Goal: Task Accomplishment & Management: Use online tool/utility

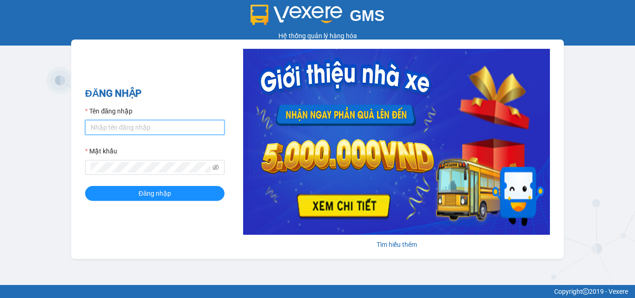
click at [113, 129] on input "Tên đăng nhập" at bounding box center [154, 127] width 139 height 15
type input "trung.minhtam"
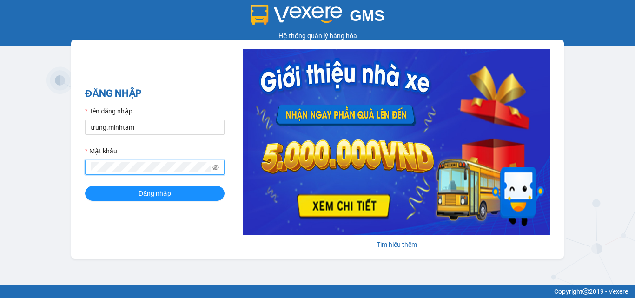
click at [85, 186] on button "Đăng nhập" at bounding box center [154, 193] width 139 height 15
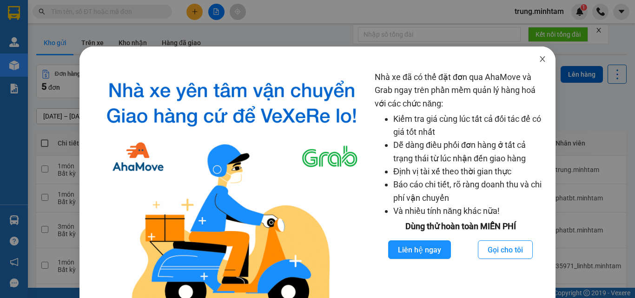
click at [538, 62] on icon "close" at bounding box center [541, 58] width 7 height 7
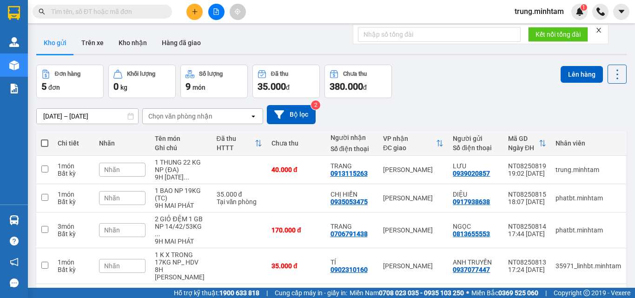
click at [139, 11] on input "text" at bounding box center [106, 12] width 110 height 10
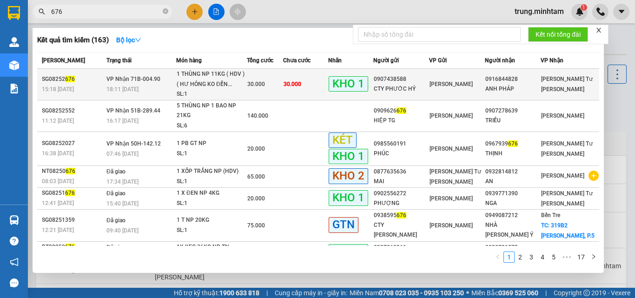
type input "676"
click at [307, 86] on td "30.000" at bounding box center [305, 85] width 45 height 32
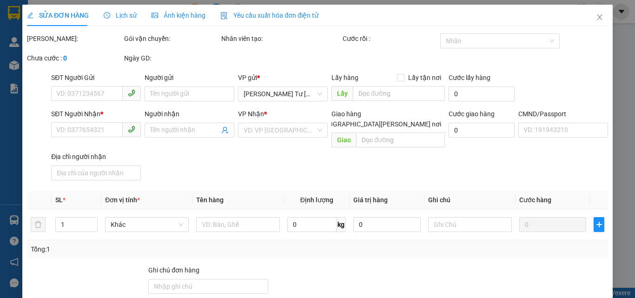
type input "0907438588"
type input "CTY PHƯỚC HỶ"
type input "0916844828"
type input "ANH PHÁP"
type input "ƯỚT SẴN"
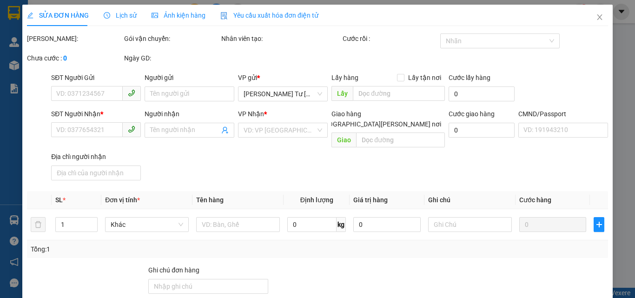
type input "30.000"
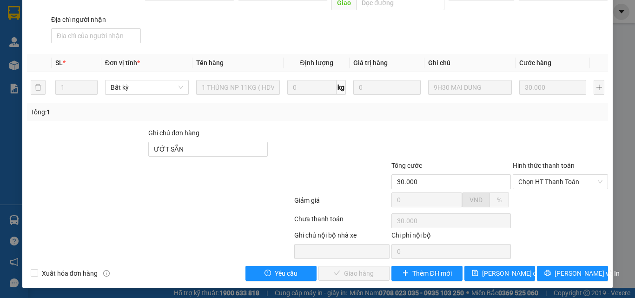
scroll to position [129, 0]
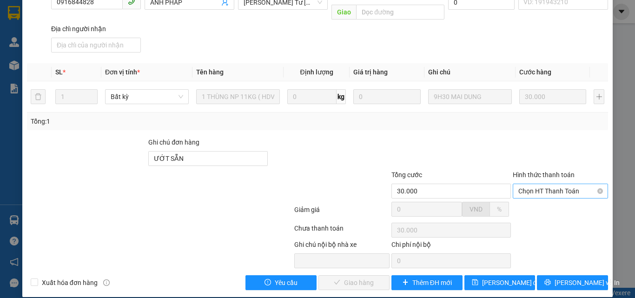
click at [531, 184] on span "Chọn HT Thanh Toán" at bounding box center [560, 191] width 84 height 14
drag, startPoint x: 524, startPoint y: 198, endPoint x: 458, endPoint y: 244, distance: 81.4
click at [524, 198] on div "Tại văn phòng" at bounding box center [554, 199] width 83 height 10
type input "0"
click at [362, 277] on span "Lưu và Giao hàng" at bounding box center [398, 282] width 125 height 10
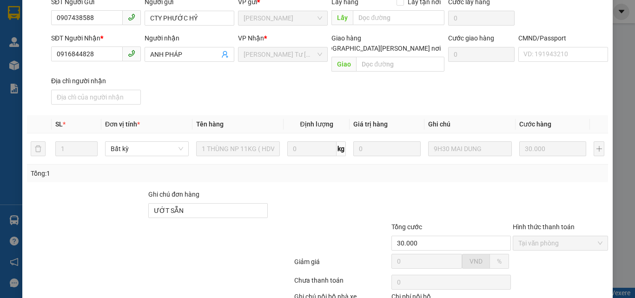
scroll to position [0, 0]
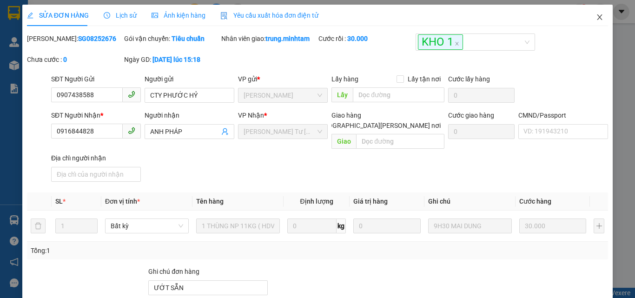
click at [597, 18] on icon "close" at bounding box center [599, 17] width 5 height 6
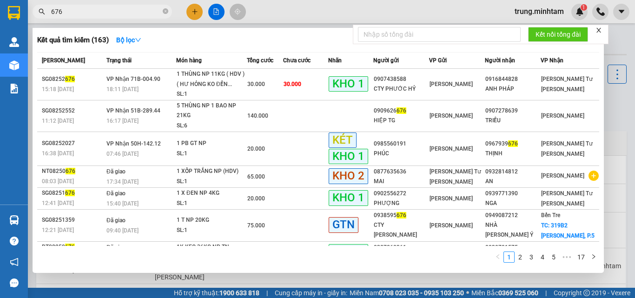
click at [66, 11] on input "676" at bounding box center [106, 12] width 110 height 10
type input "6"
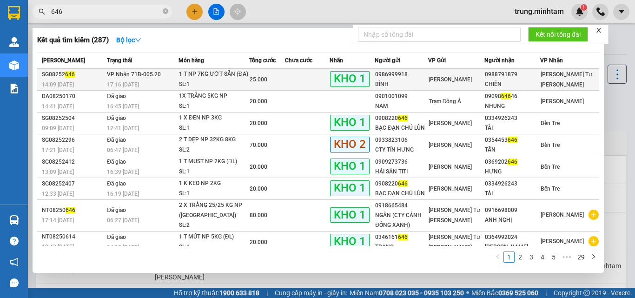
type input "646"
click at [306, 83] on td at bounding box center [307, 80] width 45 height 22
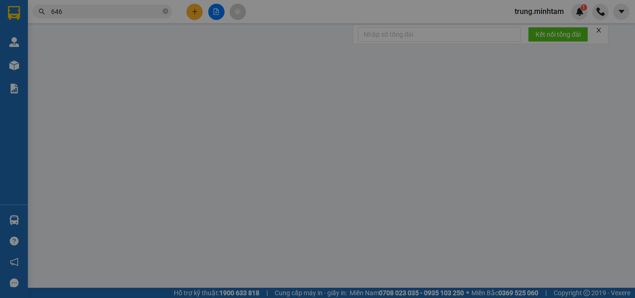
type input "0986999918"
type input "BÌNH"
type input "0988791879"
type input "CHIẾN"
type input "KBM"
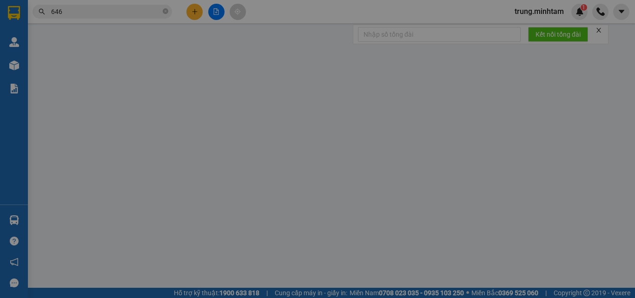
type input "25.000"
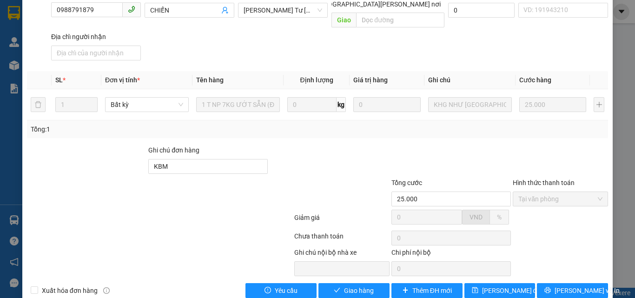
scroll to position [129, 0]
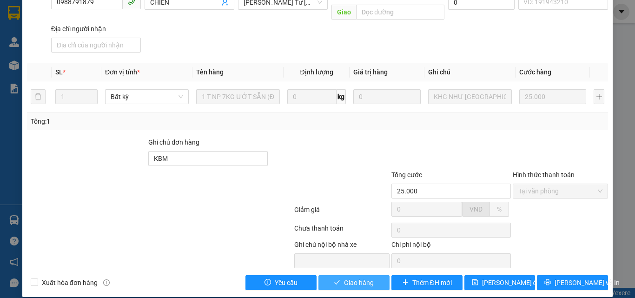
click at [358, 277] on span "Giao hàng" at bounding box center [359, 282] width 30 height 10
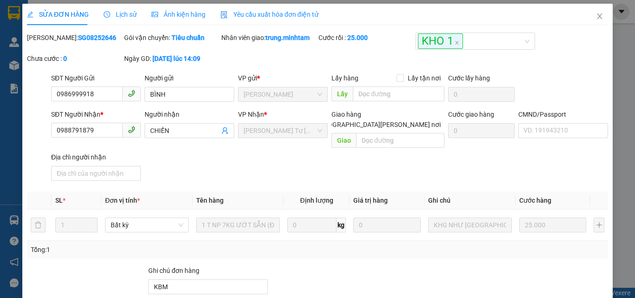
scroll to position [0, 0]
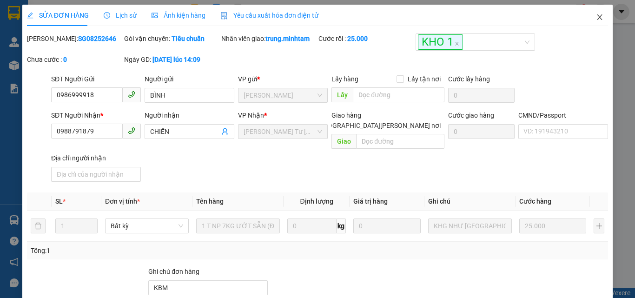
click at [596, 19] on icon "close" at bounding box center [599, 16] width 7 height 7
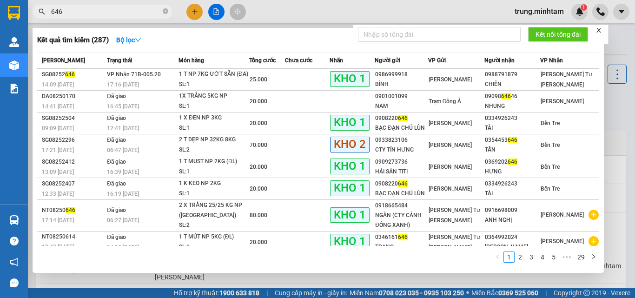
click at [86, 12] on input "646" at bounding box center [106, 12] width 110 height 10
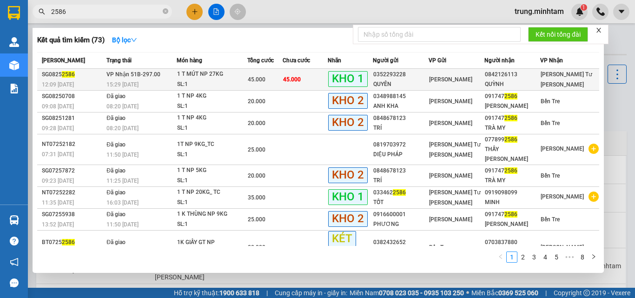
type input "2586"
click at [315, 79] on td "45.000" at bounding box center [304, 80] width 45 height 22
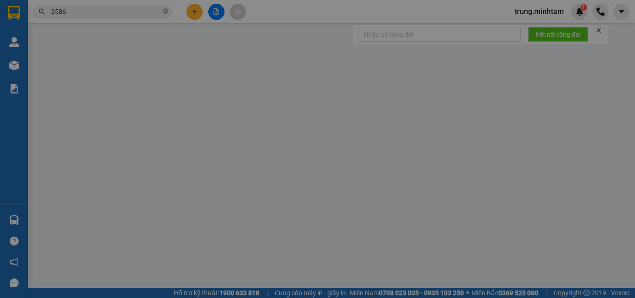
type input "0352293228"
type input "QUYÊN"
type input "0842126113"
type input "QUỲNH"
type input "KBM"
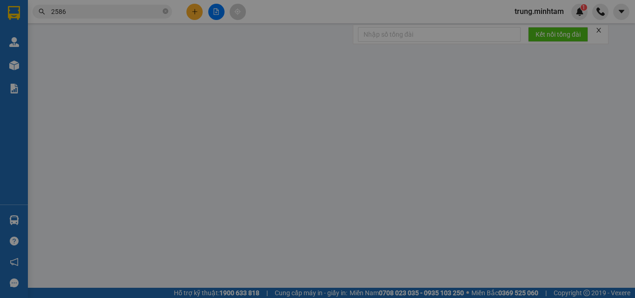
type input "45.000"
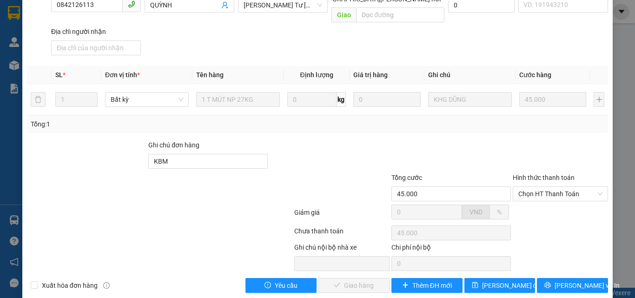
scroll to position [129, 0]
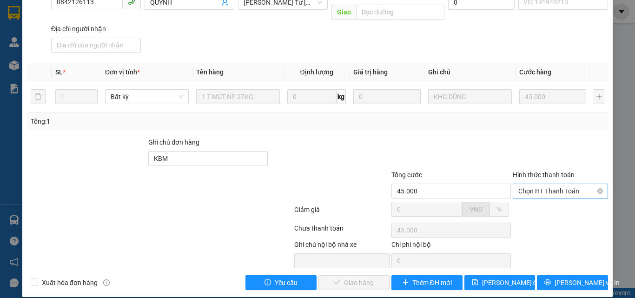
click at [536, 184] on span "Chọn HT Thanh Toán" at bounding box center [560, 191] width 84 height 14
click at [528, 200] on div "Tại văn phòng" at bounding box center [554, 199] width 83 height 10
type input "0"
click at [347, 277] on span "Lưu và Giao hàng" at bounding box center [398, 282] width 125 height 10
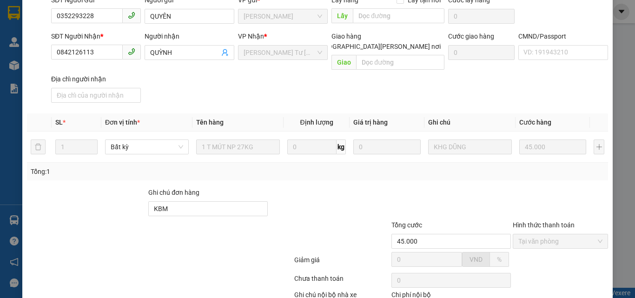
scroll to position [0, 0]
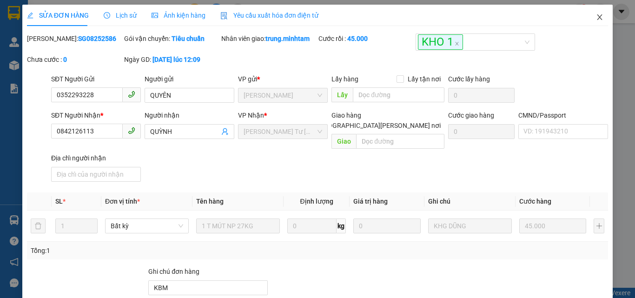
click at [597, 17] on icon "close" at bounding box center [599, 17] width 5 height 6
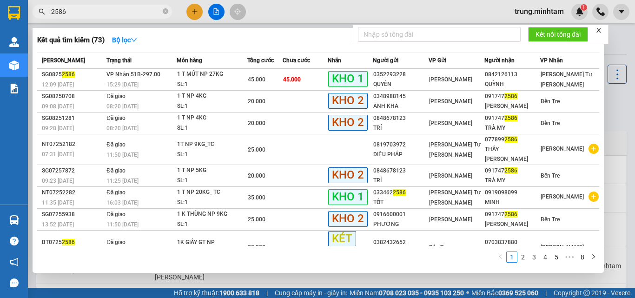
click at [87, 13] on input "2586" at bounding box center [106, 12] width 110 height 10
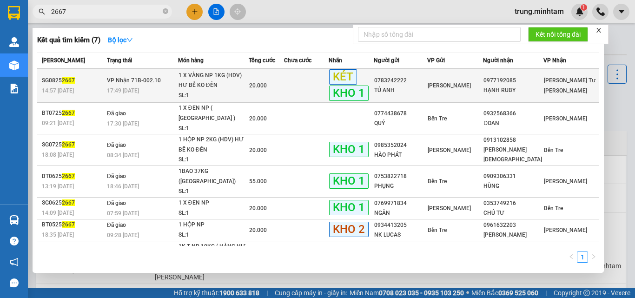
type input "2667"
click at [299, 89] on td at bounding box center [306, 86] width 45 height 34
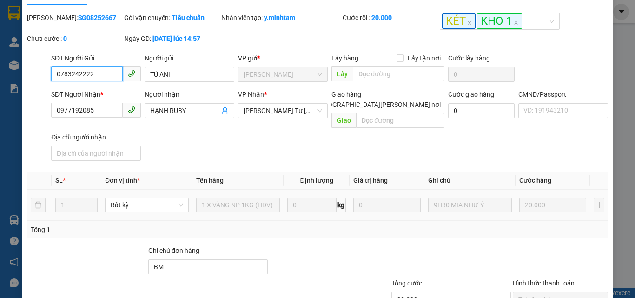
scroll to position [129, 0]
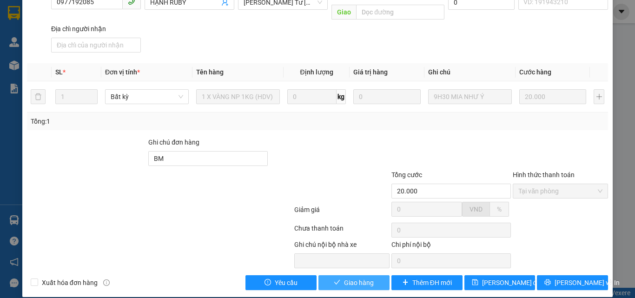
click at [358, 277] on span "Giao hàng" at bounding box center [359, 282] width 30 height 10
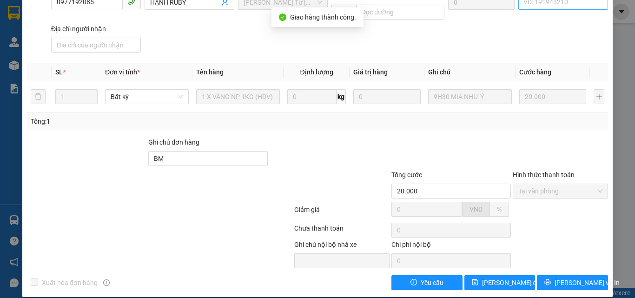
scroll to position [0, 0]
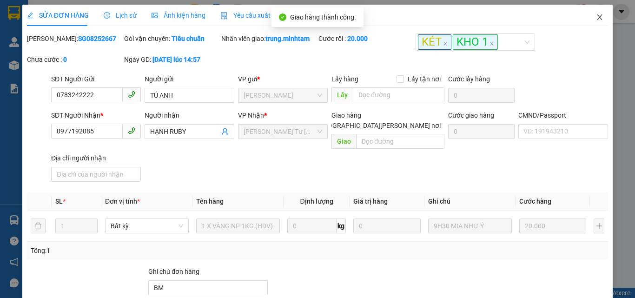
click at [596, 16] on icon "close" at bounding box center [599, 16] width 7 height 7
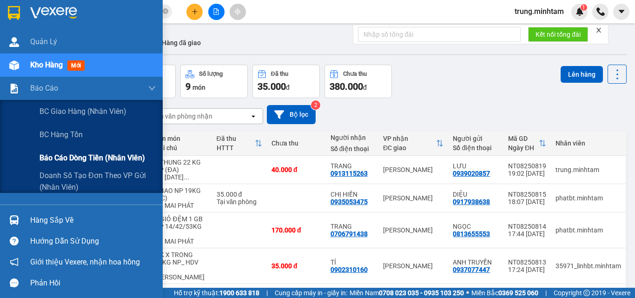
click at [80, 157] on span "Báo cáo dòng tiền (nhân viên)" at bounding box center [91, 158] width 105 height 12
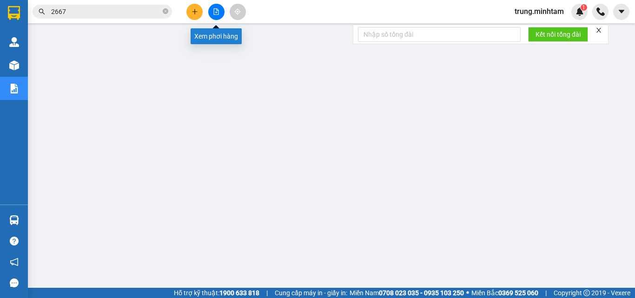
click at [214, 10] on icon "file-add" at bounding box center [216, 11] width 5 height 7
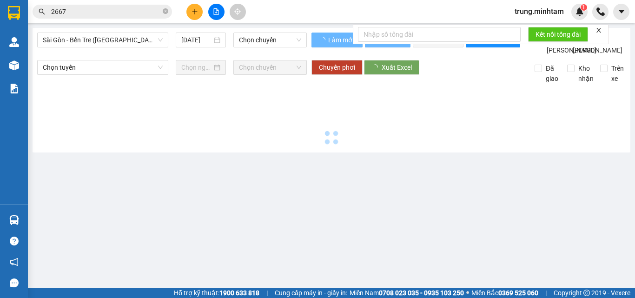
type input "12/08/2025"
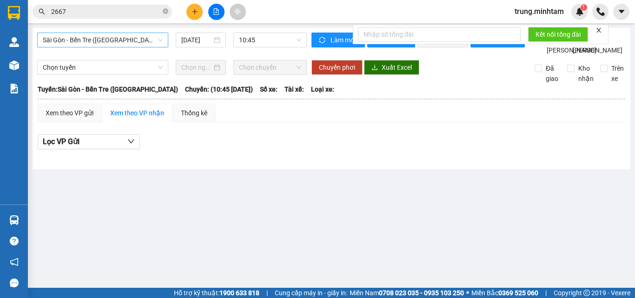
click at [112, 42] on span "Sài Gòn - Bến Tre (CN)" at bounding box center [103, 40] width 120 height 14
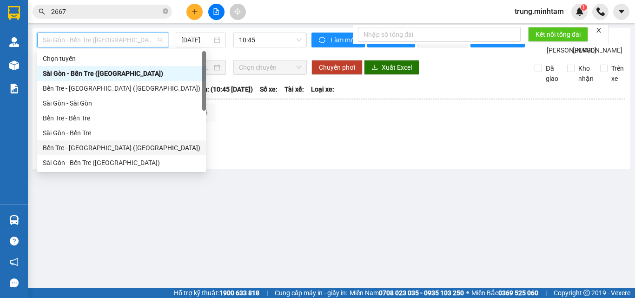
click at [93, 149] on div "Bến Tre - Sài Gòn (CT)" at bounding box center [121, 148] width 157 height 10
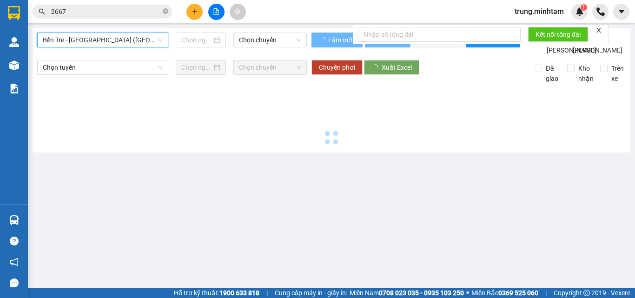
type input "12/08/2025"
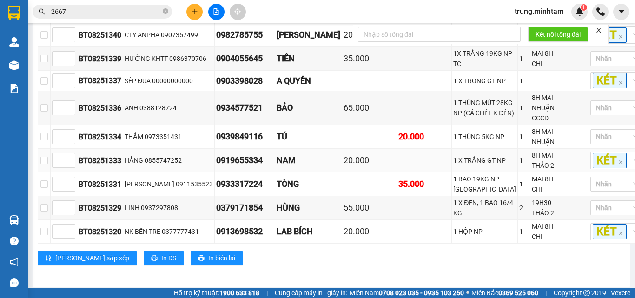
scroll to position [175, 0]
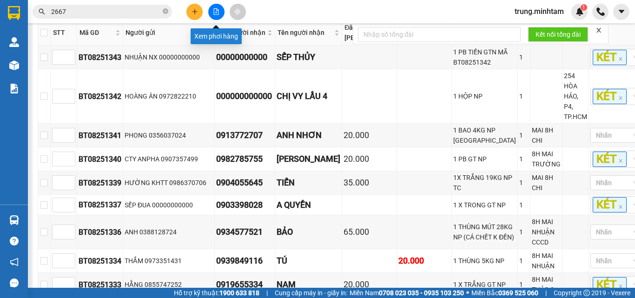
click at [215, 14] on icon "file-add" at bounding box center [216, 11] width 5 height 7
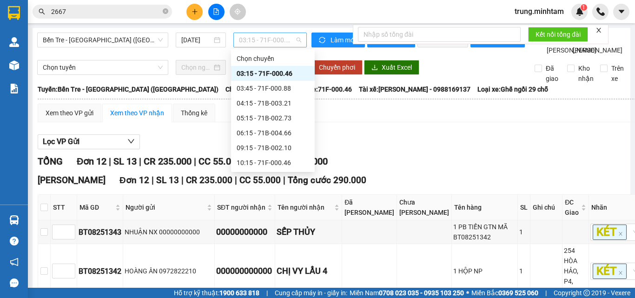
click at [263, 43] on span "03:15 - 71F-000.46" at bounding box center [270, 40] width 62 height 14
click at [279, 90] on div "03:45 - 71F-000.88" at bounding box center [272, 88] width 72 height 10
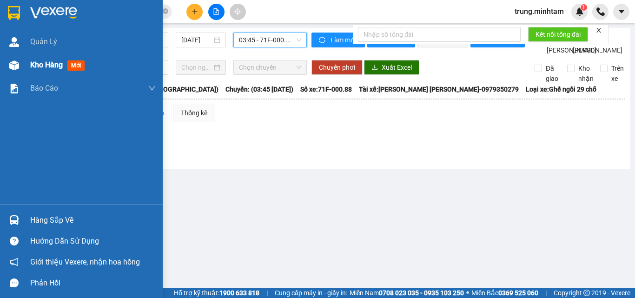
click at [51, 65] on span "Kho hàng" at bounding box center [46, 64] width 33 height 9
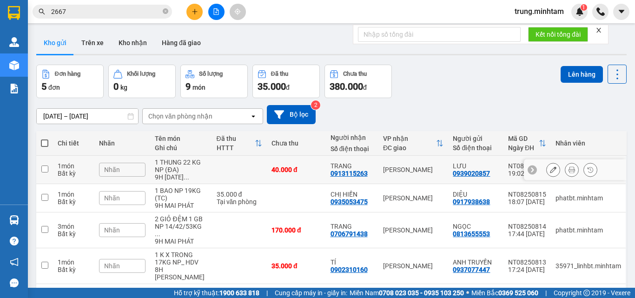
click at [245, 170] on td at bounding box center [239, 170] width 55 height 28
checkbox input "true"
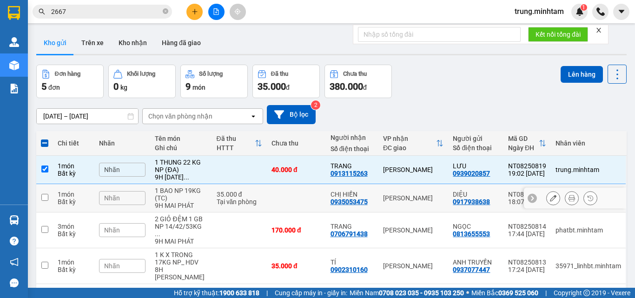
click at [273, 208] on td at bounding box center [296, 198] width 59 height 28
checkbox input "true"
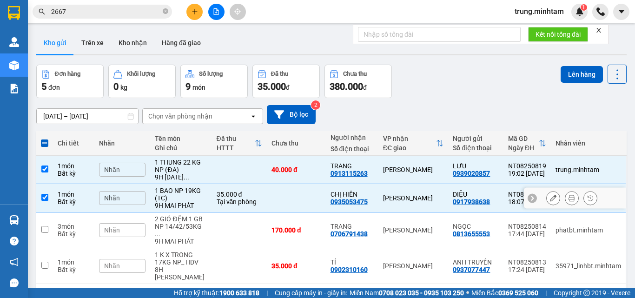
scroll to position [62, 0]
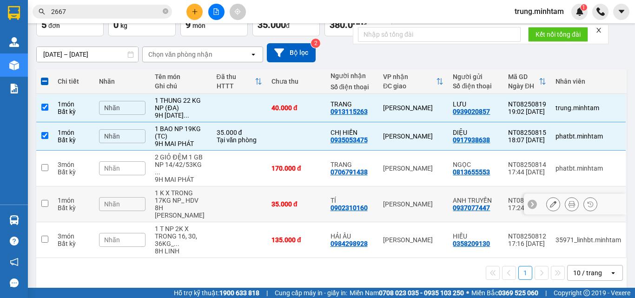
click at [235, 207] on td at bounding box center [239, 204] width 55 height 36
checkbox input "true"
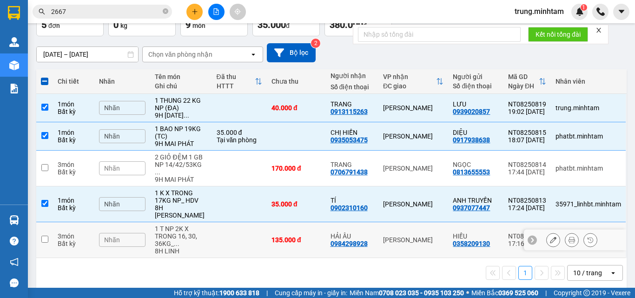
click at [230, 249] on td at bounding box center [239, 240] width 55 height 36
checkbox input "true"
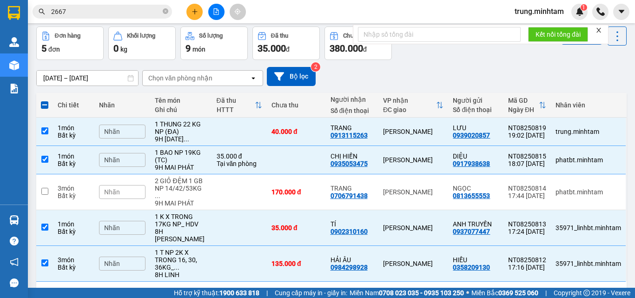
scroll to position [0, 0]
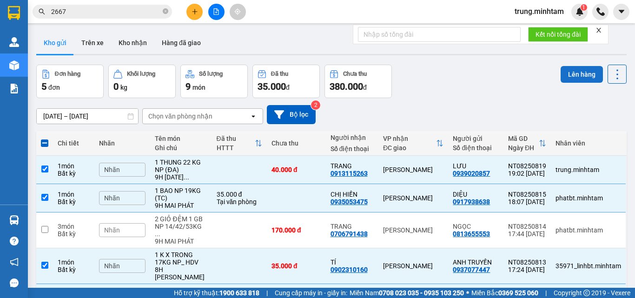
click at [572, 74] on button "Lên hàng" at bounding box center [581, 74] width 42 height 17
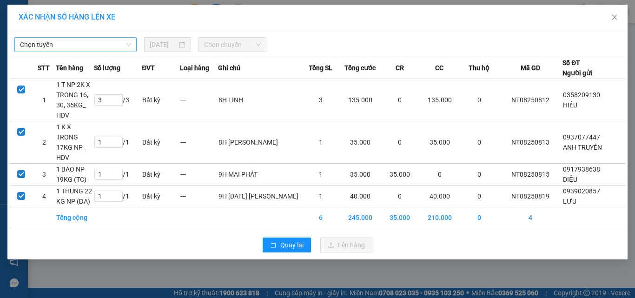
click at [100, 46] on span "Chọn tuyến" at bounding box center [75, 45] width 111 height 14
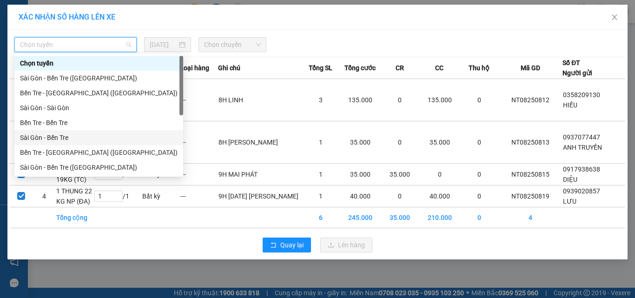
scroll to position [15, 0]
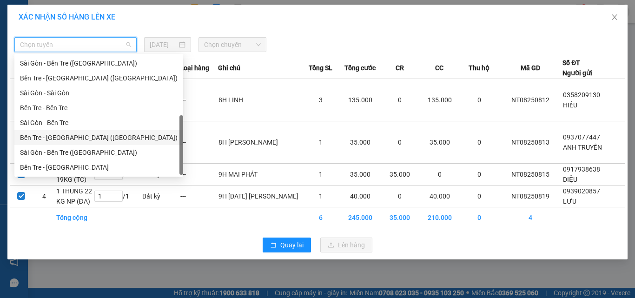
click at [60, 140] on div "Bến Tre - Sài Gòn (CT)" at bounding box center [98, 137] width 157 height 10
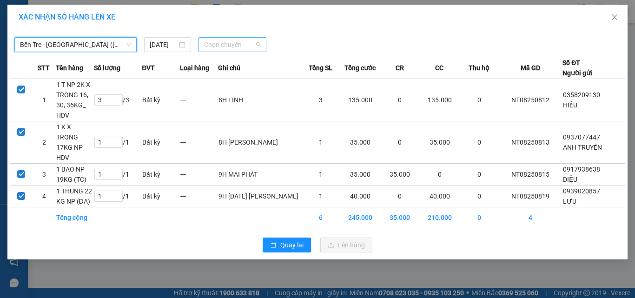
click at [225, 43] on span "Chọn chuyến" at bounding box center [232, 45] width 57 height 14
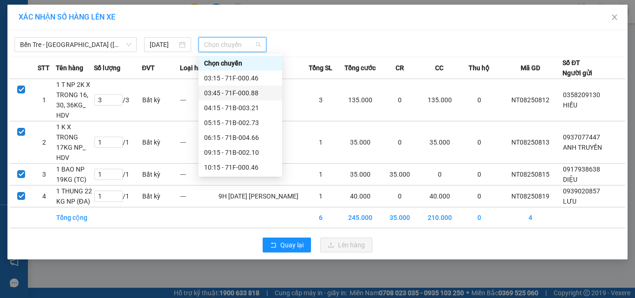
click at [242, 91] on div "03:45 - 71F-000.88" at bounding box center [240, 93] width 72 height 10
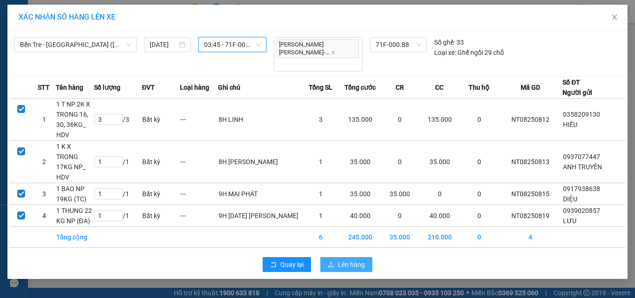
click at [347, 259] on span "Lên hàng" at bounding box center [351, 264] width 27 height 10
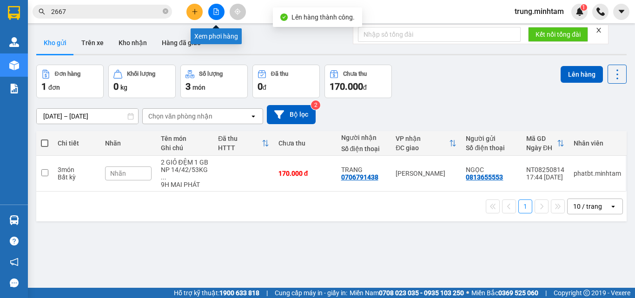
click at [214, 12] on icon "file-add" at bounding box center [216, 11] width 5 height 7
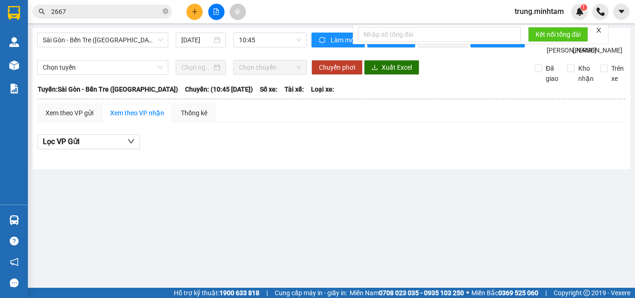
click at [218, 10] on icon "file-add" at bounding box center [216, 11] width 7 height 7
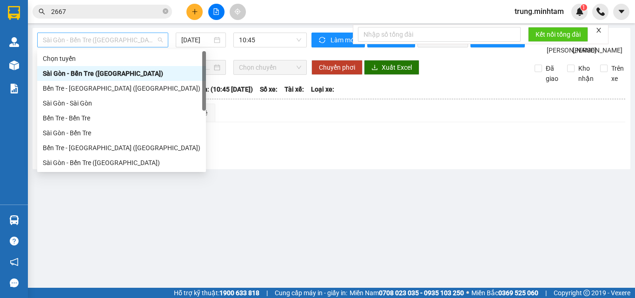
click at [120, 36] on span "Sài Gòn - Bến Tre (CN)" at bounding box center [103, 40] width 120 height 14
click at [85, 149] on div "Bến Tre - Sài Gòn (CT)" at bounding box center [121, 148] width 157 height 10
type input "12/08/2025"
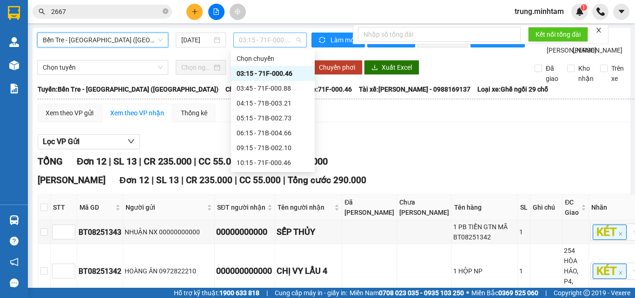
click at [259, 41] on span "03:15 - 71F-000.46" at bounding box center [270, 40] width 62 height 14
click at [280, 88] on div "03:45 - 71F-000.88" at bounding box center [272, 88] width 72 height 10
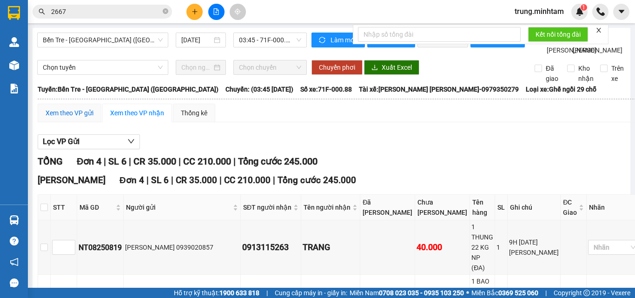
click at [81, 118] on div "Xem theo VP gửi" at bounding box center [70, 113] width 48 height 10
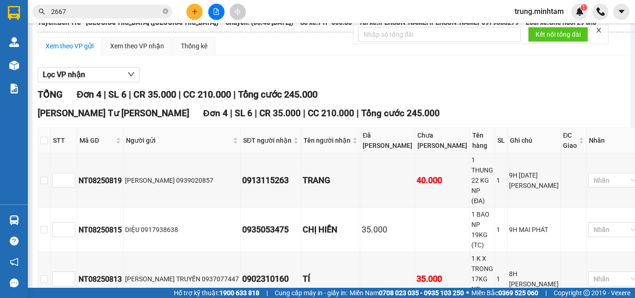
scroll to position [106, 0]
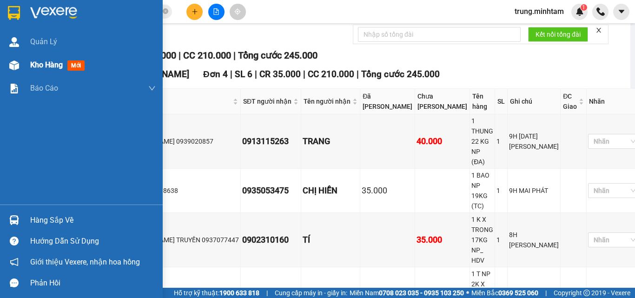
click at [46, 66] on span "Kho hàng" at bounding box center [46, 64] width 33 height 9
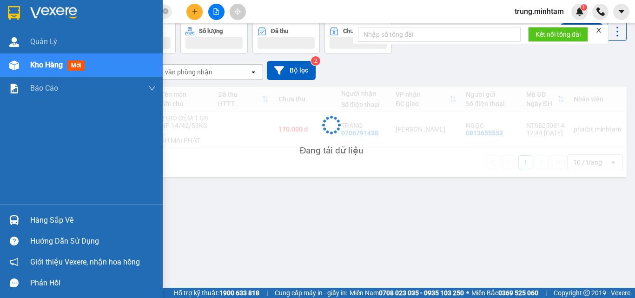
scroll to position [43, 0]
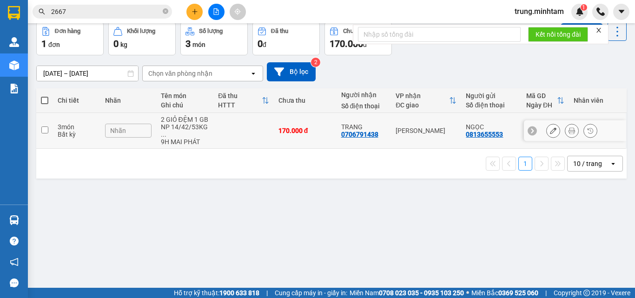
click at [235, 122] on td at bounding box center [243, 131] width 60 height 36
checkbox input "true"
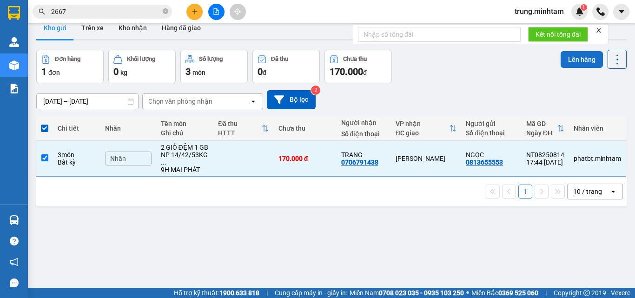
scroll to position [0, 0]
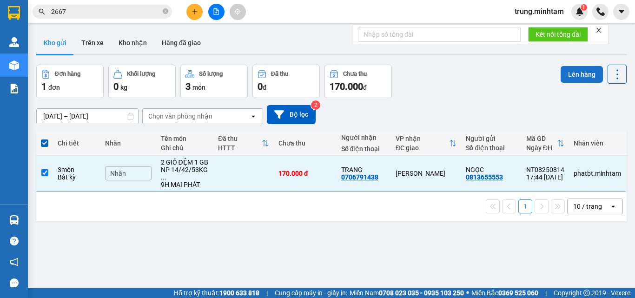
click at [575, 76] on button "Lên hàng" at bounding box center [581, 74] width 42 height 17
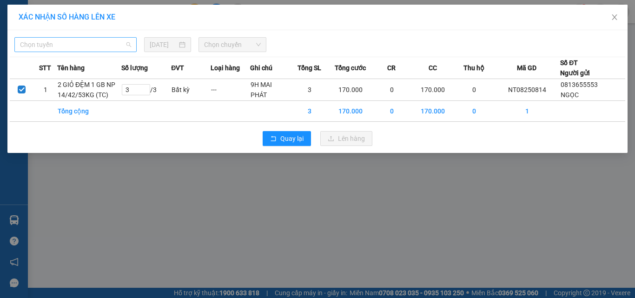
click at [104, 42] on span "Chọn tuyến" at bounding box center [75, 45] width 111 height 14
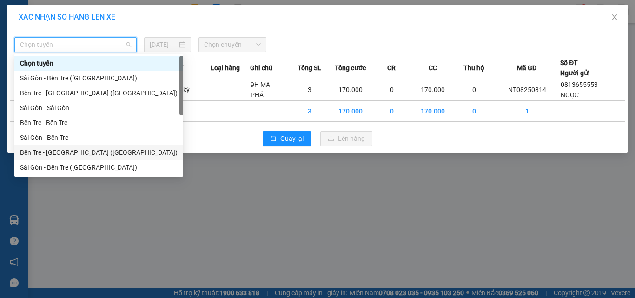
click at [66, 153] on div "Bến Tre - Sài Gòn (CT)" at bounding box center [98, 152] width 157 height 10
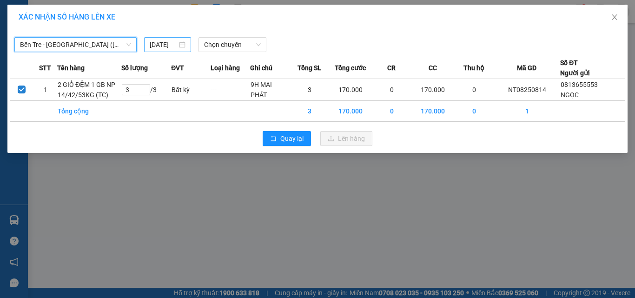
click at [170, 45] on input "11/08/2025" at bounding box center [163, 44] width 27 height 10
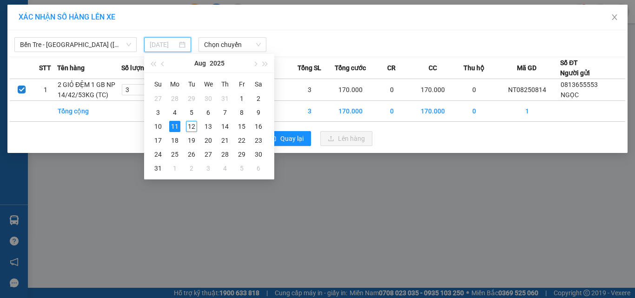
drag, startPoint x: 195, startPoint y: 125, endPoint x: 201, endPoint y: 54, distance: 70.9
click at [194, 124] on div "12" at bounding box center [191, 126] width 11 height 11
type input "12/08/2025"
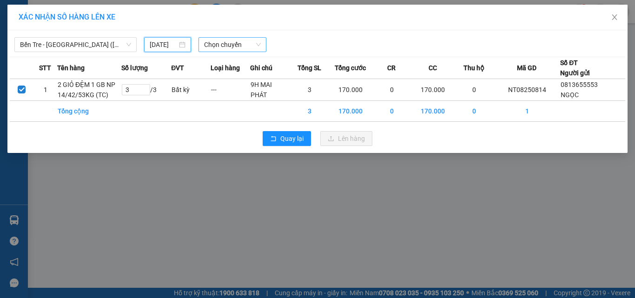
click at [214, 43] on span "Chọn chuyến" at bounding box center [232, 45] width 57 height 14
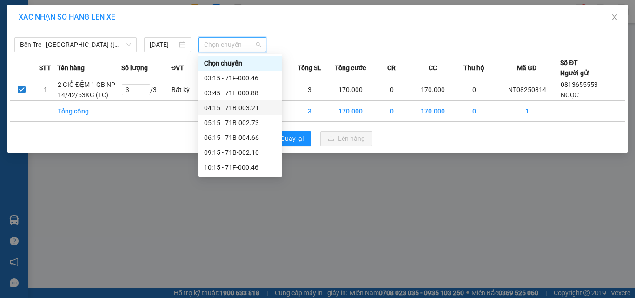
click at [242, 109] on div "04:15 - 71B-003.21" at bounding box center [240, 108] width 72 height 10
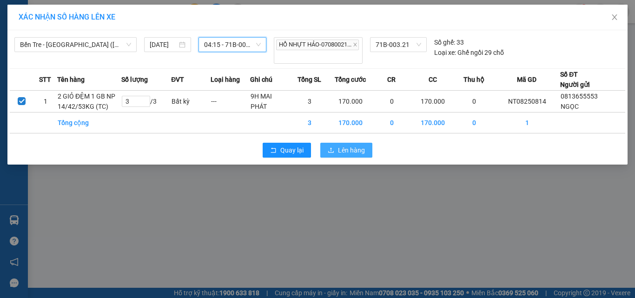
click at [348, 155] on span "Lên hàng" at bounding box center [351, 150] width 27 height 10
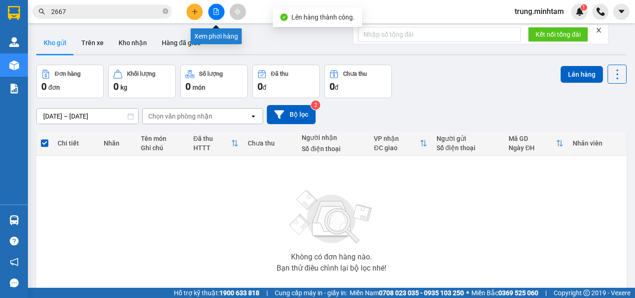
click at [216, 15] on button at bounding box center [216, 12] width 16 height 16
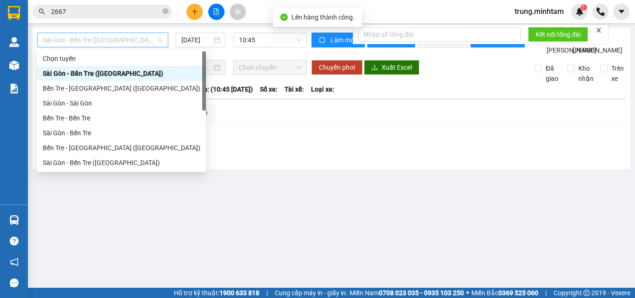
click at [136, 43] on span "Sài Gòn - Bến Tre (CN)" at bounding box center [103, 40] width 120 height 14
click at [93, 146] on div "Bến Tre - Sài Gòn (CT)" at bounding box center [121, 148] width 157 height 10
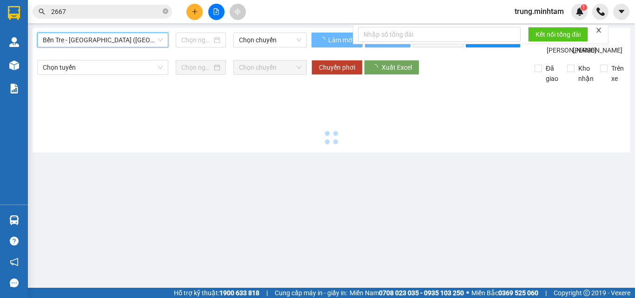
type input "12/08/2025"
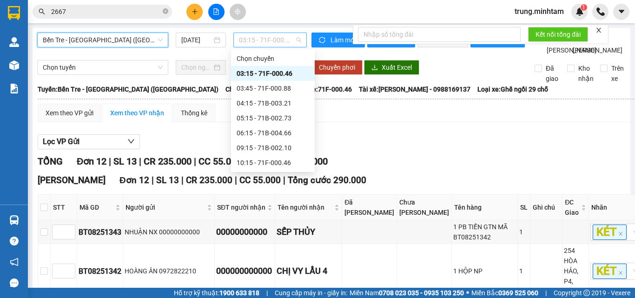
click at [258, 42] on span "03:15 - 71F-000.46" at bounding box center [270, 40] width 62 height 14
click at [282, 105] on div "04:15 - 71B-003.21" at bounding box center [272, 103] width 72 height 10
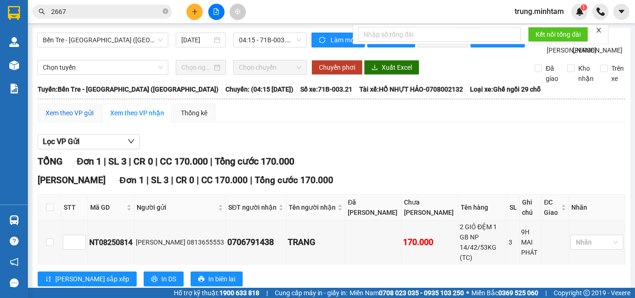
click at [84, 118] on div "Xem theo VP gửi" at bounding box center [70, 113] width 48 height 10
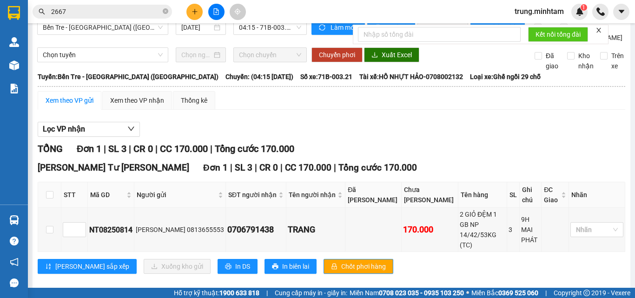
scroll to position [25, 0]
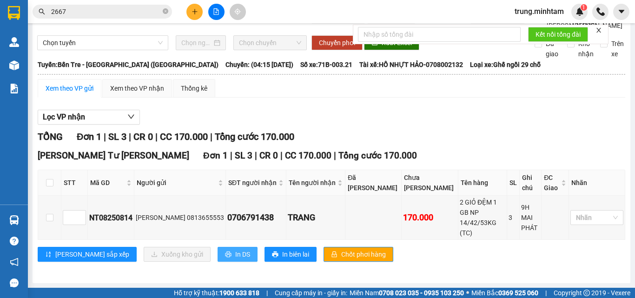
click at [235, 255] on span "In DS" at bounding box center [242, 254] width 15 height 10
